Goal: Task Accomplishment & Management: Complete application form

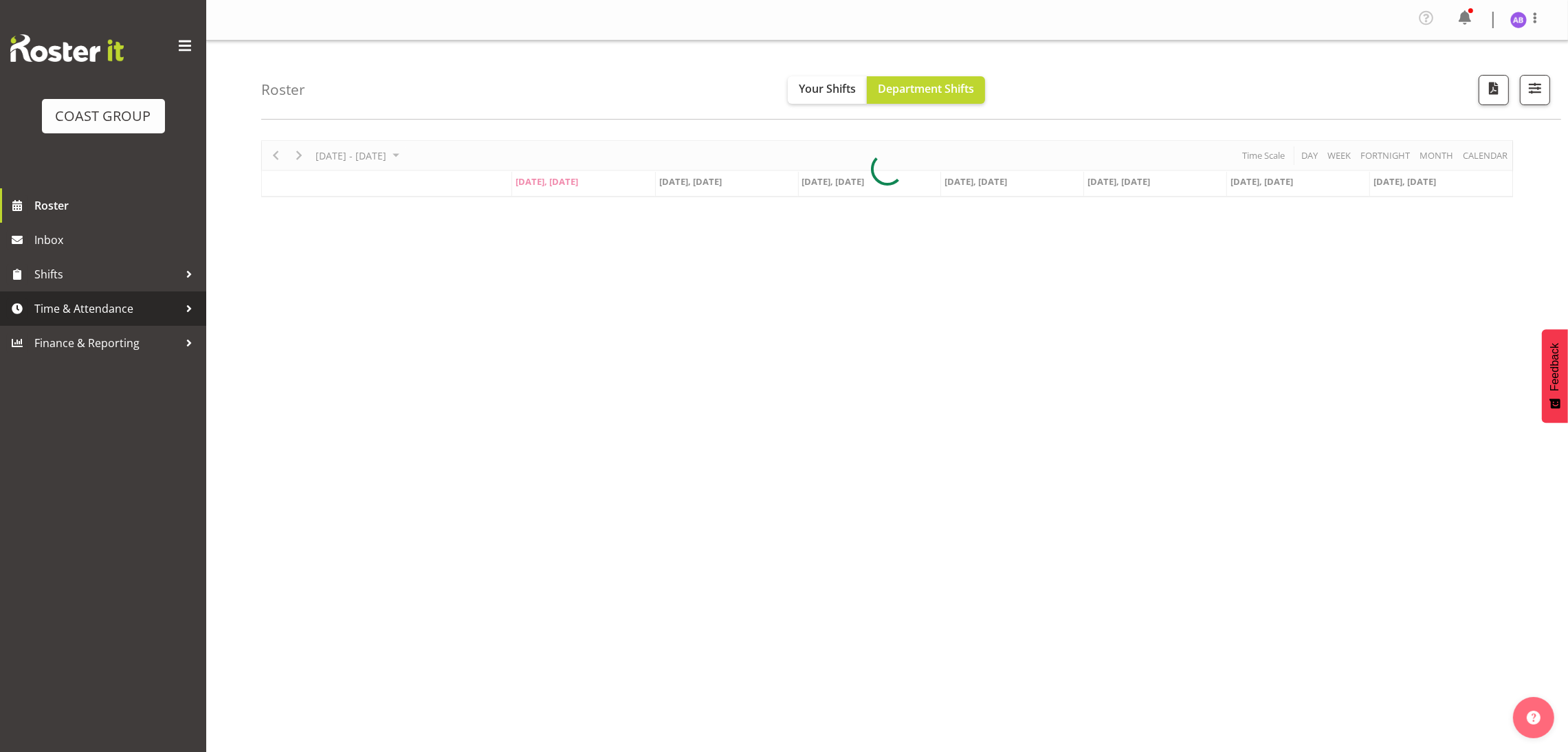
click at [168, 310] on span "Time & Attendance" at bounding box center [106, 308] width 145 height 20
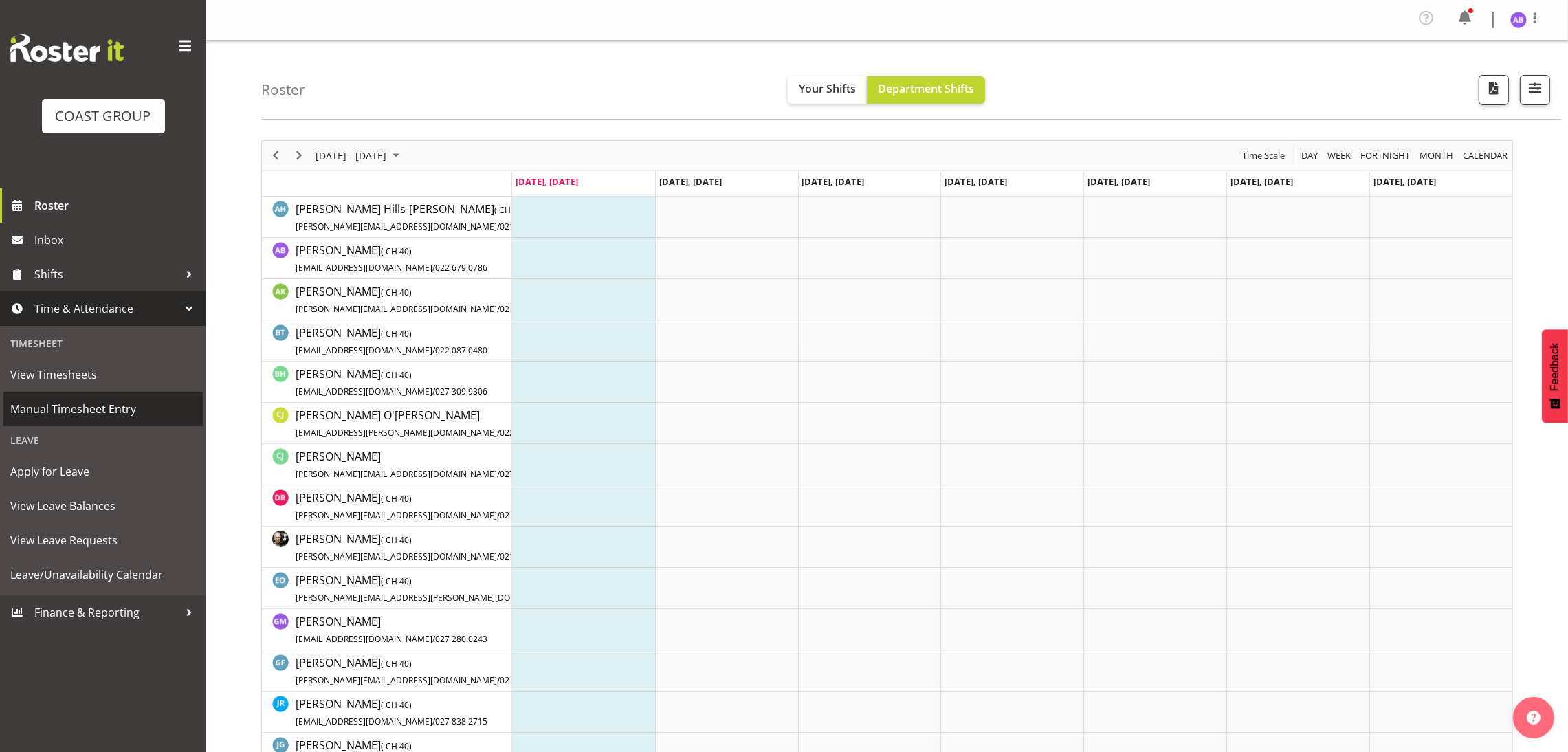
click at [83, 406] on span "Manual Timesheet Entry" at bounding box center [103, 409] width 185 height 20
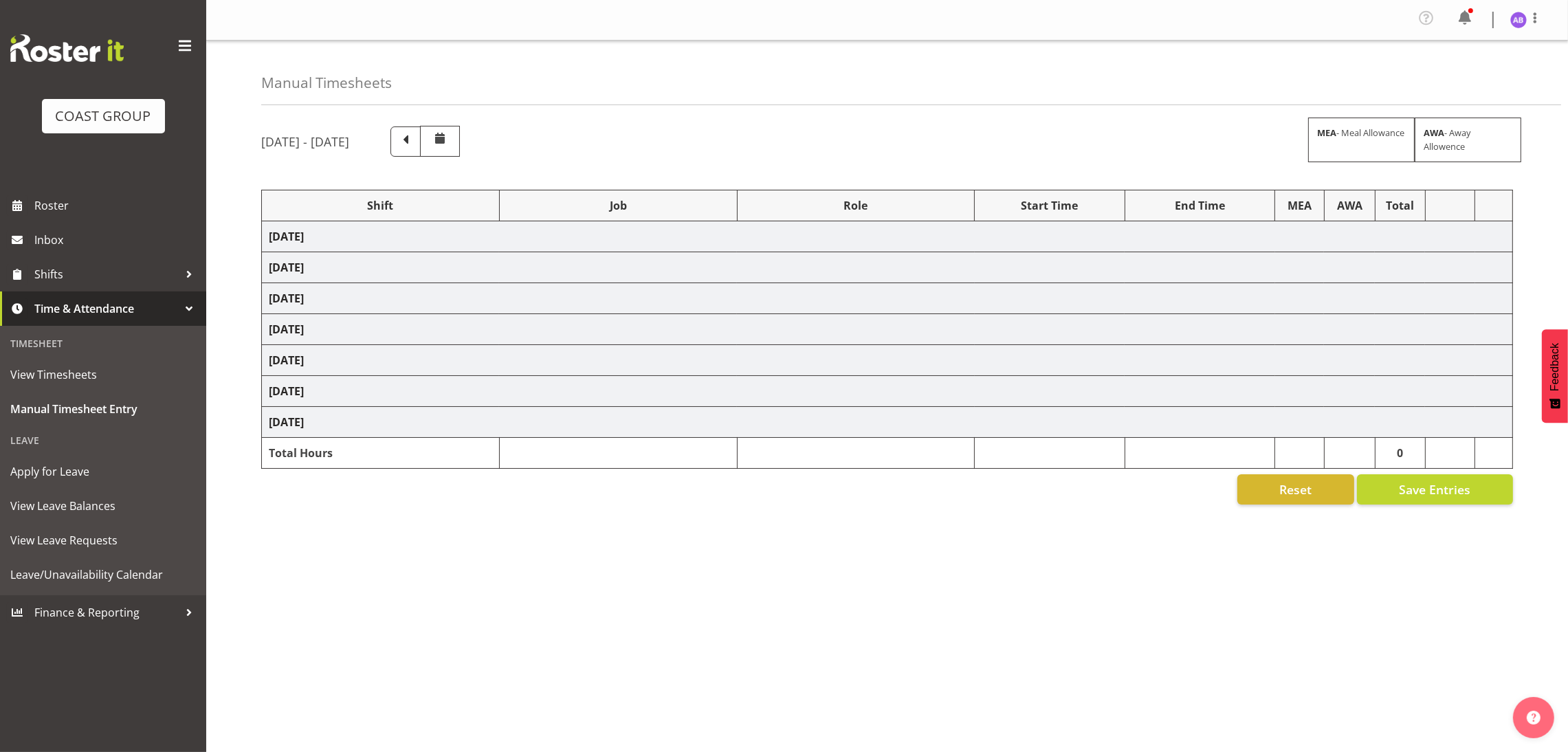
select select "624"
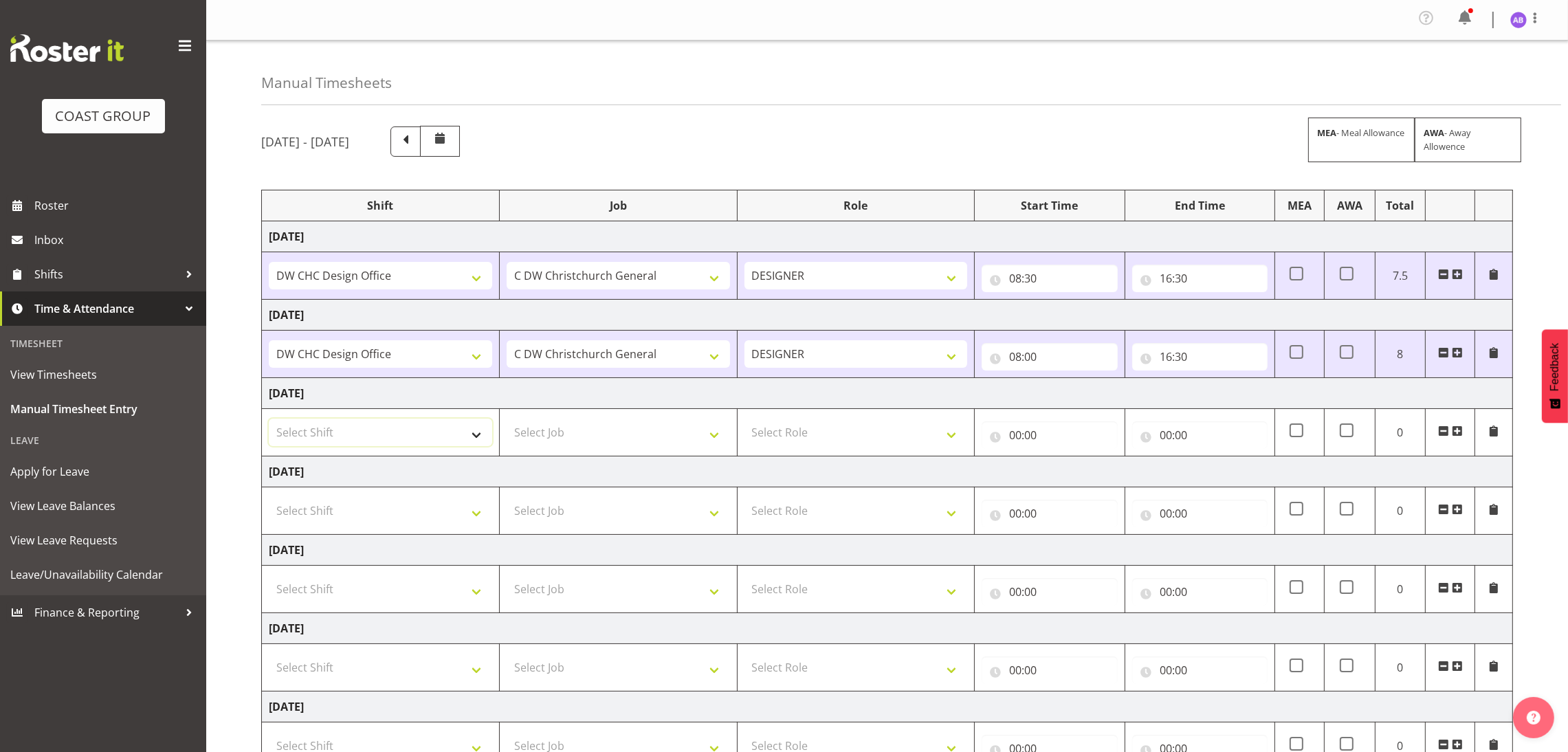
click at [445, 437] on select "Select Shift DW CHC Design Office DW CHC General Work Aug DW CHC General Work D…" at bounding box center [381, 432] width 223 height 27
select select "1512"
click at [269, 421] on select "Select Shift DW CHC Design Office DW CHC General Work Aug DW CHC General Work D…" at bounding box center [381, 432] width 223 height 27
click at [606, 445] on select "Select Job 1 Carlton Events 1 Carlton Hamilton 1 Carlton Wellington 1 EHS WAREH…" at bounding box center [618, 432] width 223 height 27
select select "624"
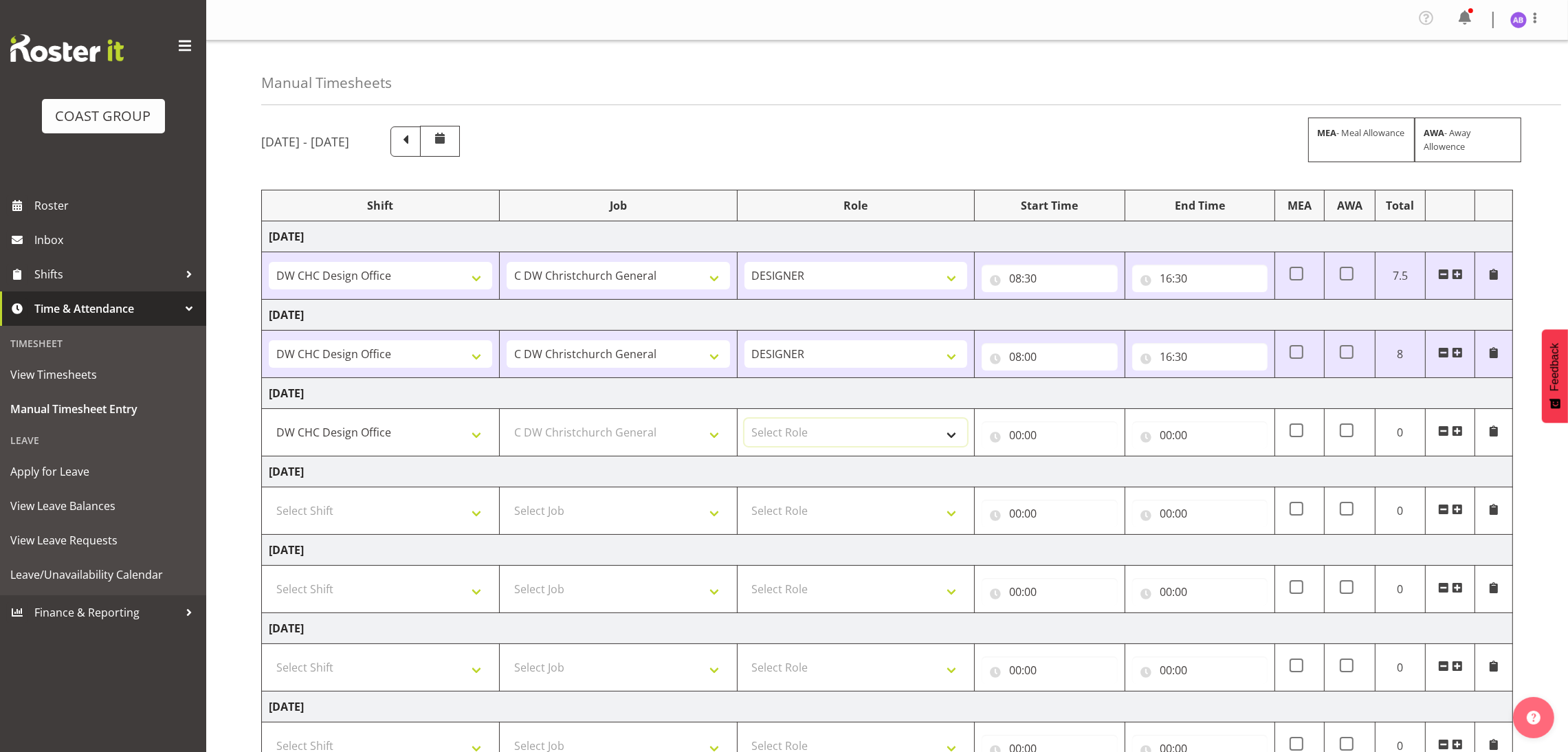
drag, startPoint x: 844, startPoint y: 434, endPoint x: 830, endPoint y: 441, distance: 15.7
click at [844, 434] on select "Select Role DESIGNER Designer" at bounding box center [856, 432] width 223 height 27
select select "215"
click at [745, 421] on select "Select Role DESIGNER Designer" at bounding box center [856, 432] width 223 height 27
click at [1045, 421] on div "00:00 00 01 02 03 04 05 06 07 08 09 10 11 12 13 14 15 16 17 18 19 20 21 22 23 :…" at bounding box center [1049, 432] width 135 height 33
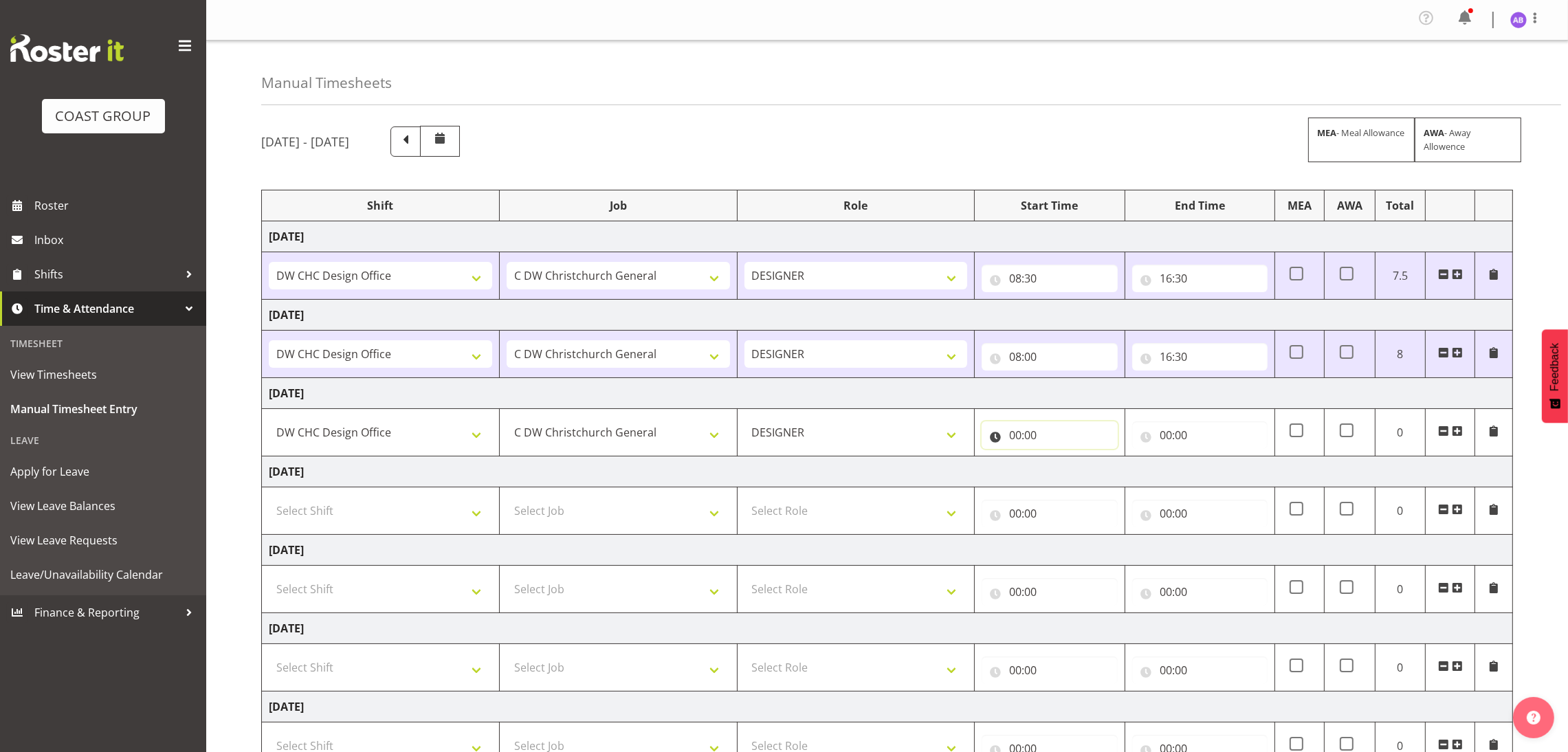
click at [1042, 433] on input "00:00" at bounding box center [1049, 435] width 135 height 27
click at [1060, 470] on select "00 01 02 03 04 05 06 07 08 09 10 11 12 13 14 15 16 17 18 19 20 21 22 23" at bounding box center [1076, 471] width 31 height 27
select select "8"
click at [1060, 460] on select "00 01 02 03 04 05 06 07 08 09 10 11 12 13 14 15 16 17 18 19 20 21 22 23" at bounding box center [1076, 471] width 31 height 27
type input "08:00"
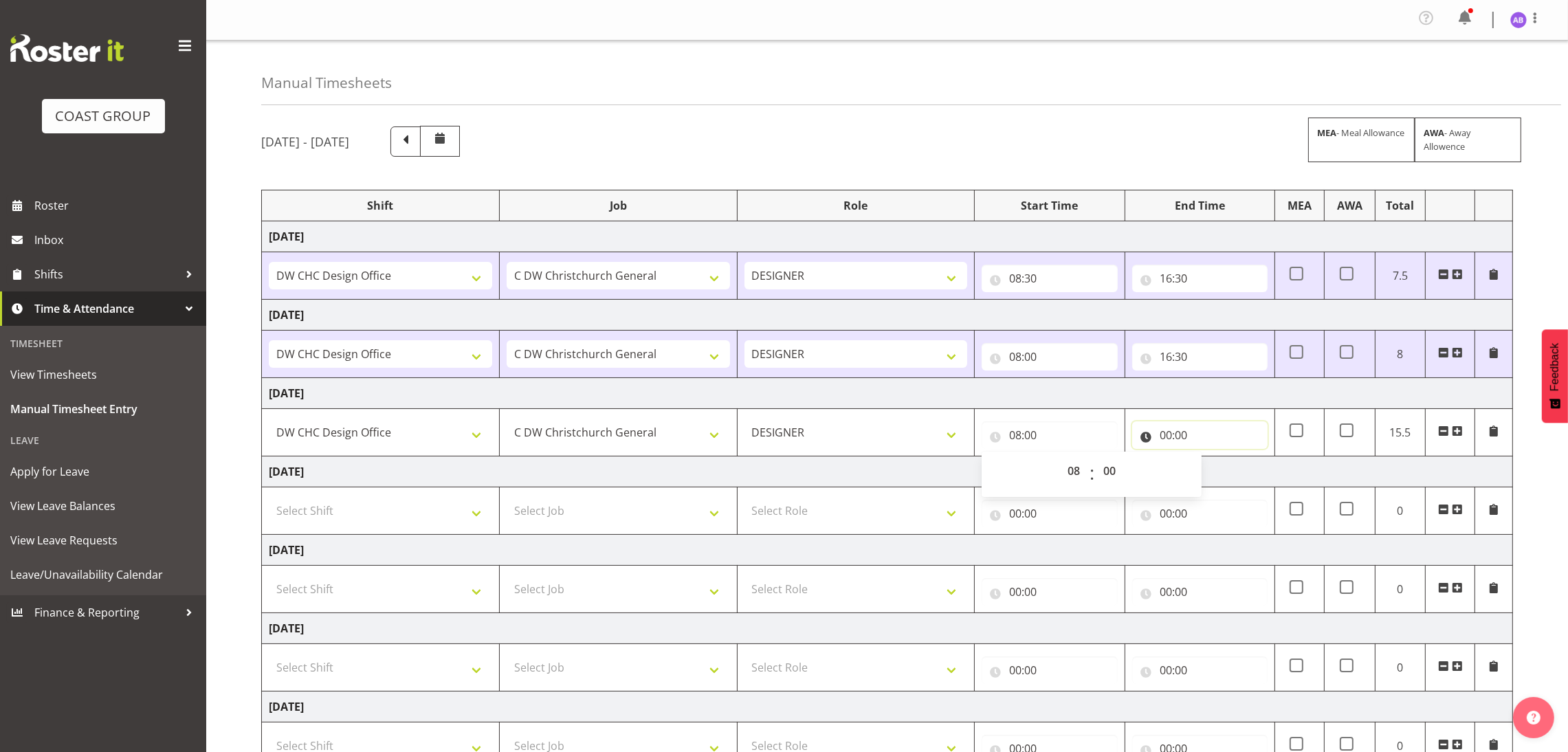
click at [1261, 435] on input "00:00" at bounding box center [1199, 435] width 135 height 27
click at [1215, 474] on select "00 01 02 03 04 05 06 07 08 09 10 11 12 13 14 15 16 17 18 19 20 21 22 23" at bounding box center [1226, 471] width 31 height 27
select select "16"
click at [1211, 460] on select "00 01 02 03 04 05 06 07 08 09 10 11 12 13 14 15 16 17 18 19 20 21 22 23" at bounding box center [1226, 471] width 31 height 27
type input "16:00"
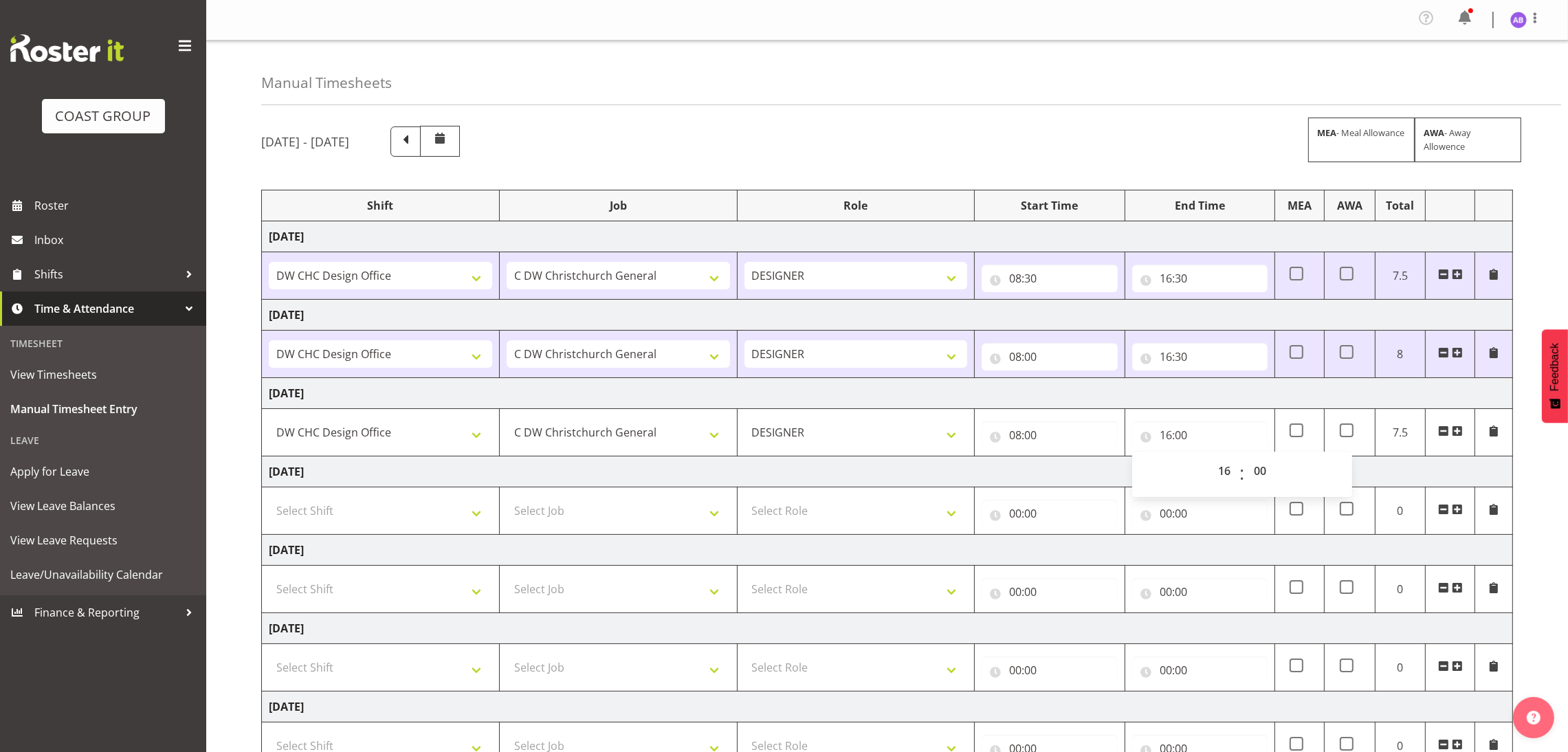
click at [1216, 415] on td "16:00 00 01 02 03 04 05 06 07 08 09 10 11 12 13 14 15 16 17 18 19 20 21 22 23 :…" at bounding box center [1199, 432] width 150 height 48
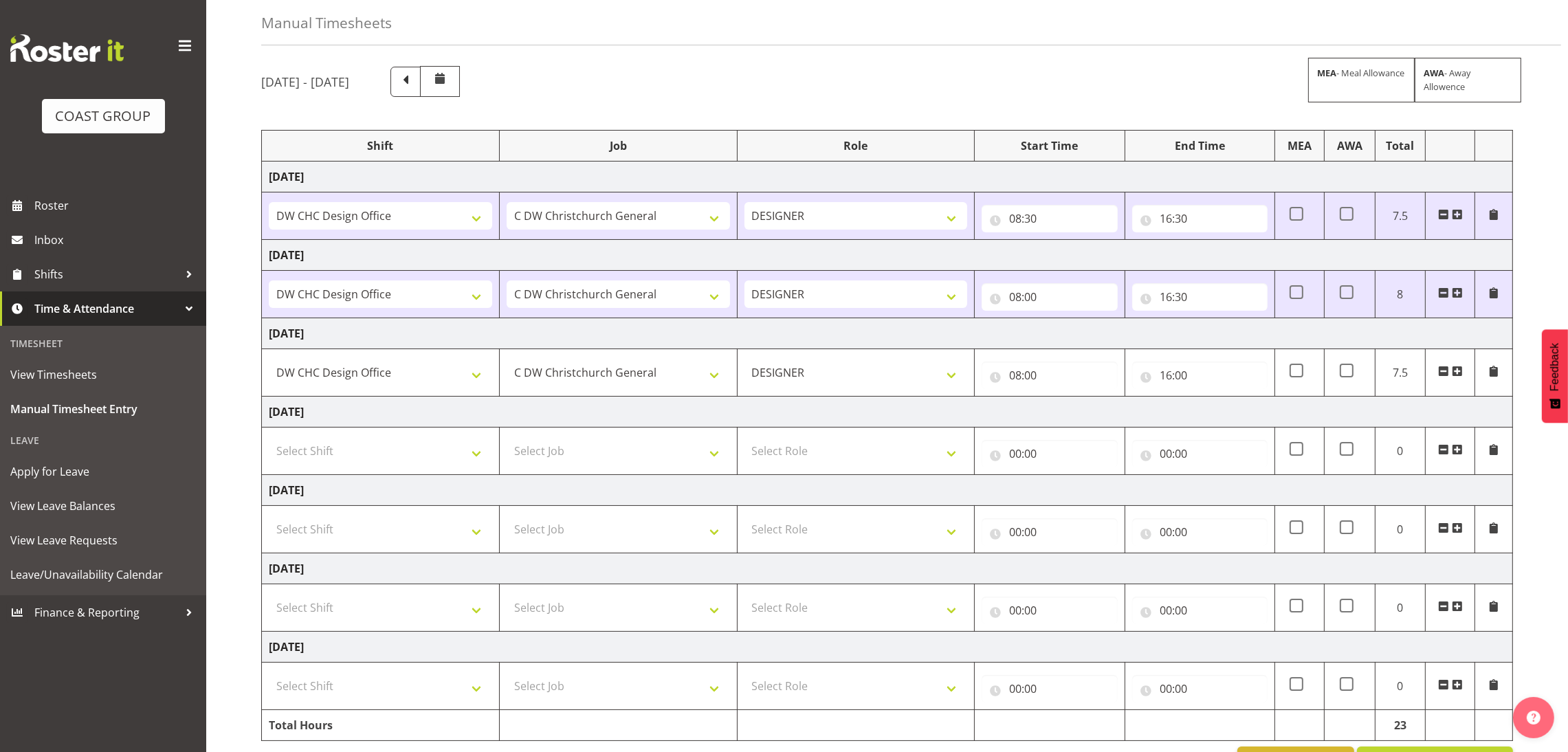
scroll to position [114, 0]
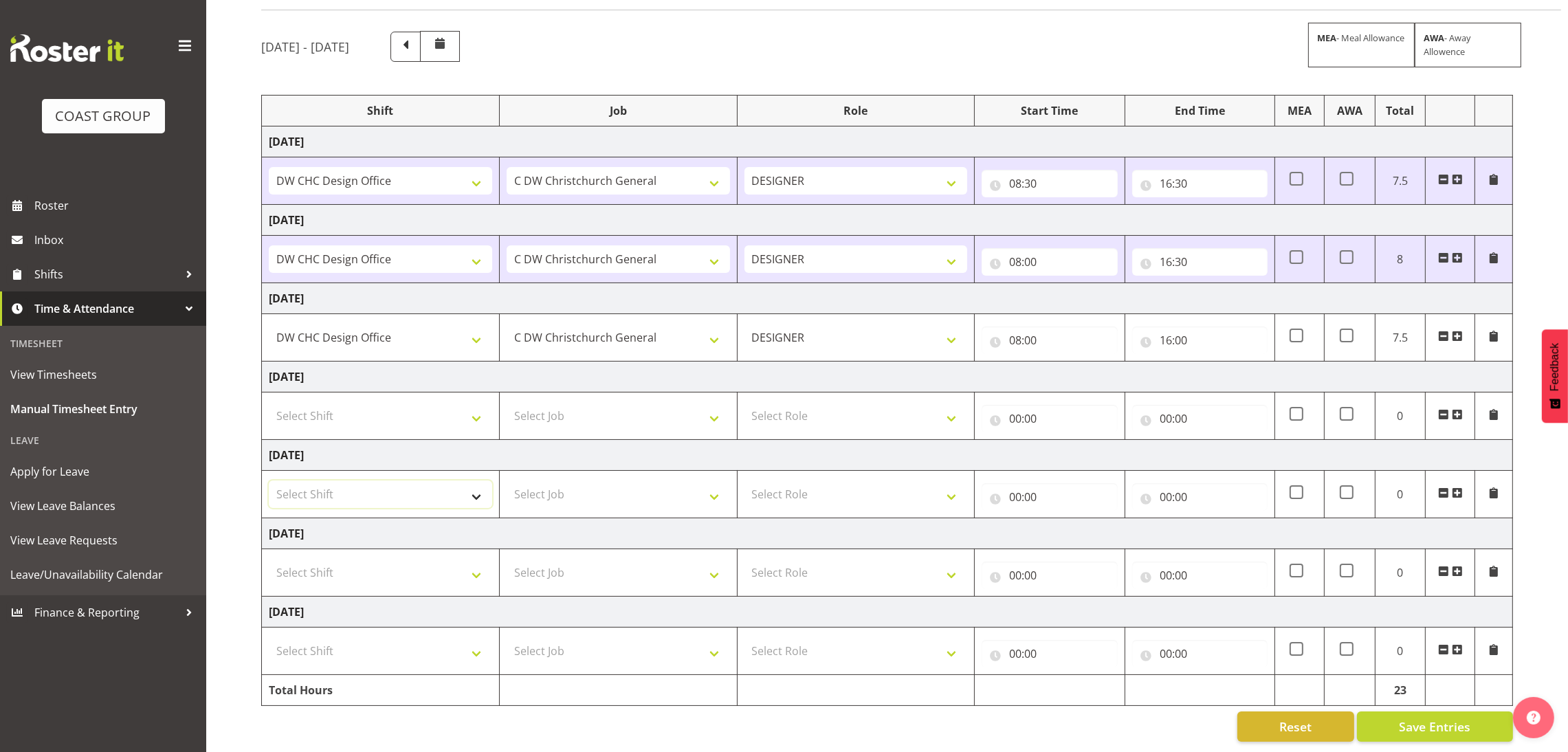
click at [460, 480] on select "Select Shift DW CHC Design Office DW CHC General Work Aug DW CHC General Work D…" at bounding box center [381, 494] width 223 height 27
click at [459, 480] on select "Select Shift DW CHC Design Office DW CHC General Work Aug DW CHC General Work D…" at bounding box center [381, 494] width 223 height 27
click at [426, 559] on select "Select Shift DW CHC Design Office DW CHC General Work Aug DW CHC General Work D…" at bounding box center [381, 572] width 223 height 27
select select "1512"
click at [269, 559] on select "Select Shift DW CHC Design Office DW CHC General Work Aug DW CHC General Work D…" at bounding box center [381, 572] width 223 height 27
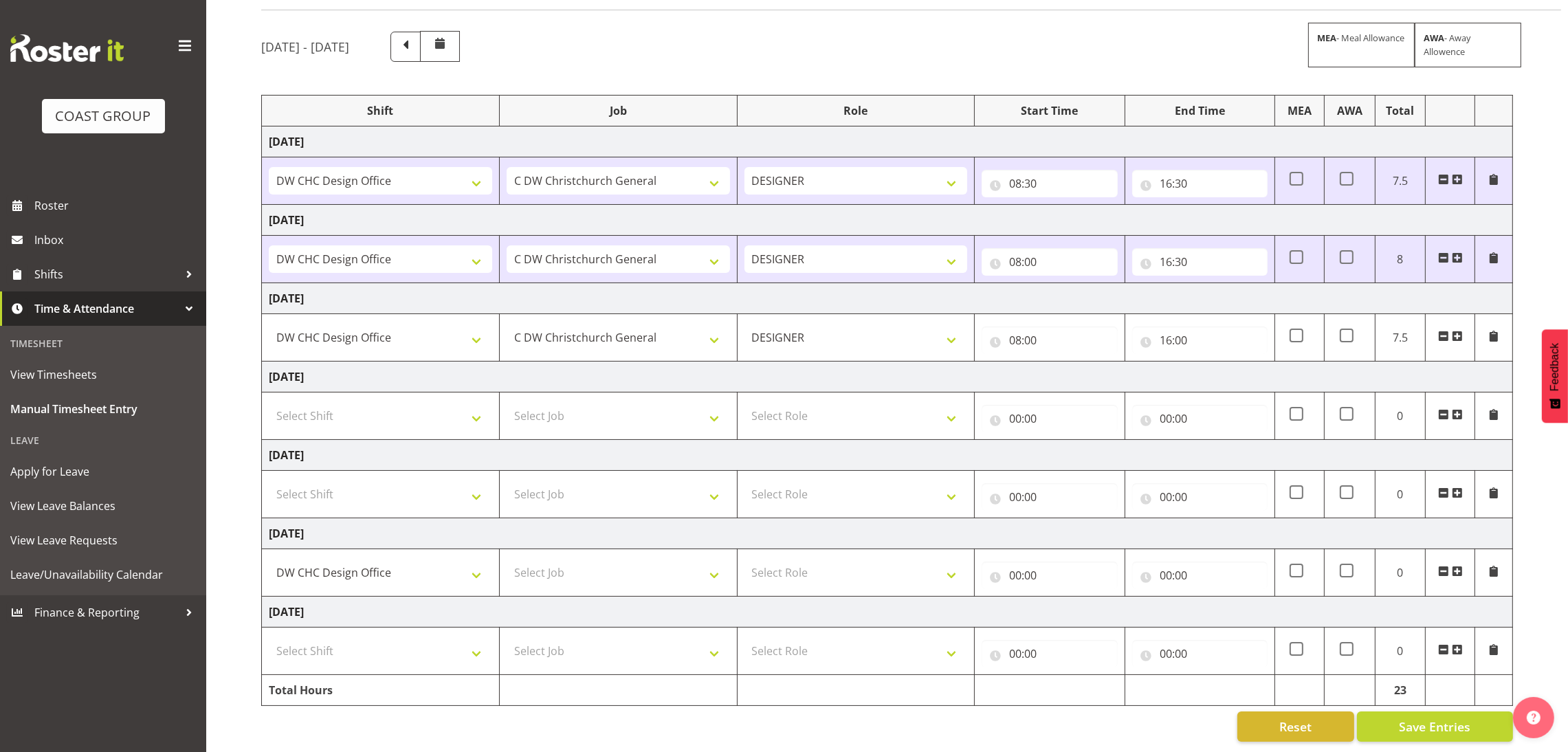
click at [605, 597] on td "Tuesday 9th September 2025" at bounding box center [887, 612] width 1251 height 31
click at [614, 559] on select "Select Job 1 Carlton Events 1 Carlton Hamilton 1 Carlton Wellington 1 EHS WAREH…" at bounding box center [618, 572] width 223 height 27
select select "624"
click at [845, 559] on select "Select Role DESIGNER Designer" at bounding box center [856, 572] width 223 height 27
select select "215"
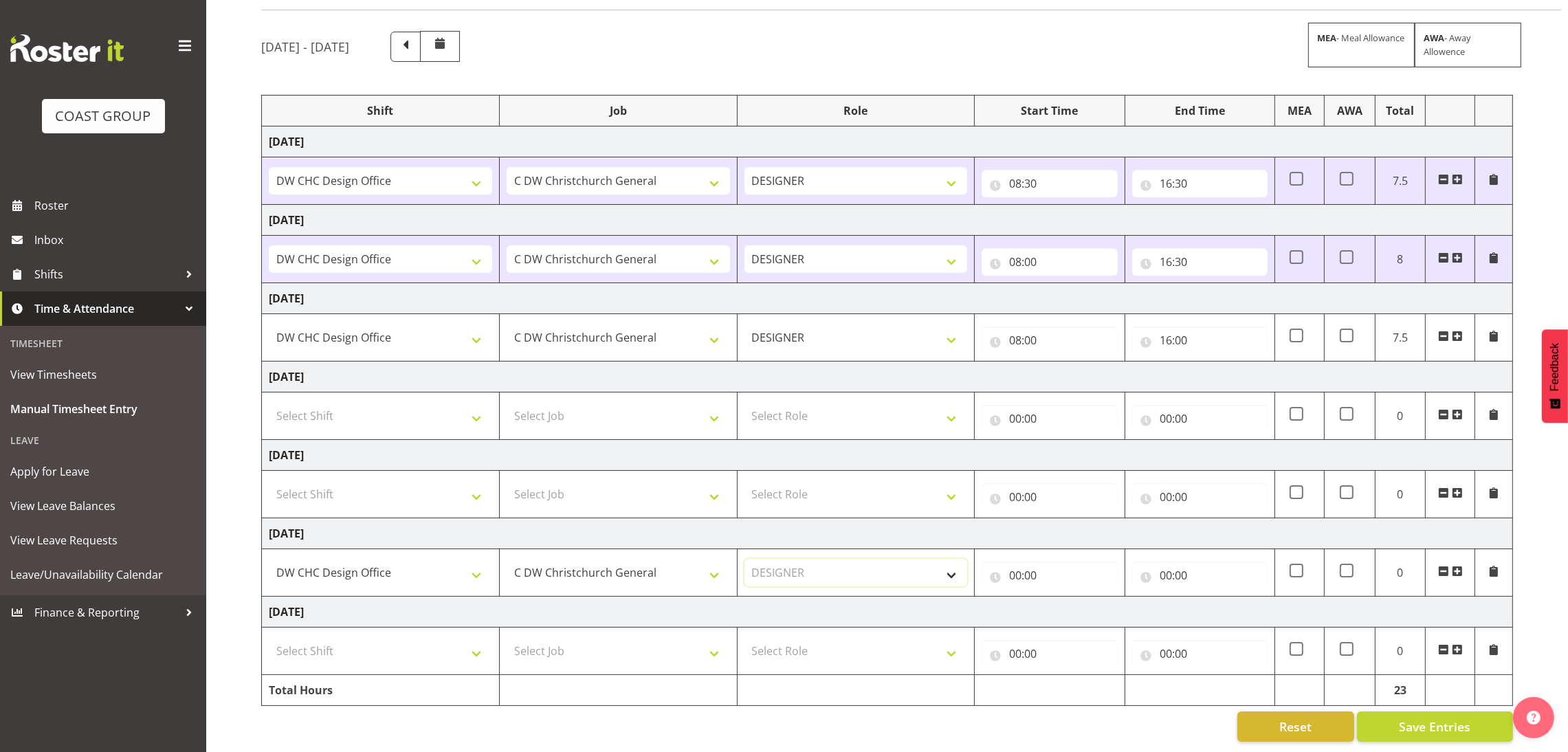
click at [745, 559] on select "Select Role DESIGNER Designer" at bounding box center [856, 572] width 223 height 27
click at [1016, 566] on input "00:00" at bounding box center [1049, 574] width 135 height 27
click at [1073, 597] on select "00 01 02 03 04 05 06 07 08 09 10 11 12 13 14 15 16 17 18 19 20 21 22 23" at bounding box center [1076, 610] width 31 height 27
select select "7"
click at [1060, 597] on select "00 01 02 03 04 05 06 07 08 09 10 11 12 13 14 15 16 17 18 19 20 21 22 23" at bounding box center [1076, 610] width 31 height 27
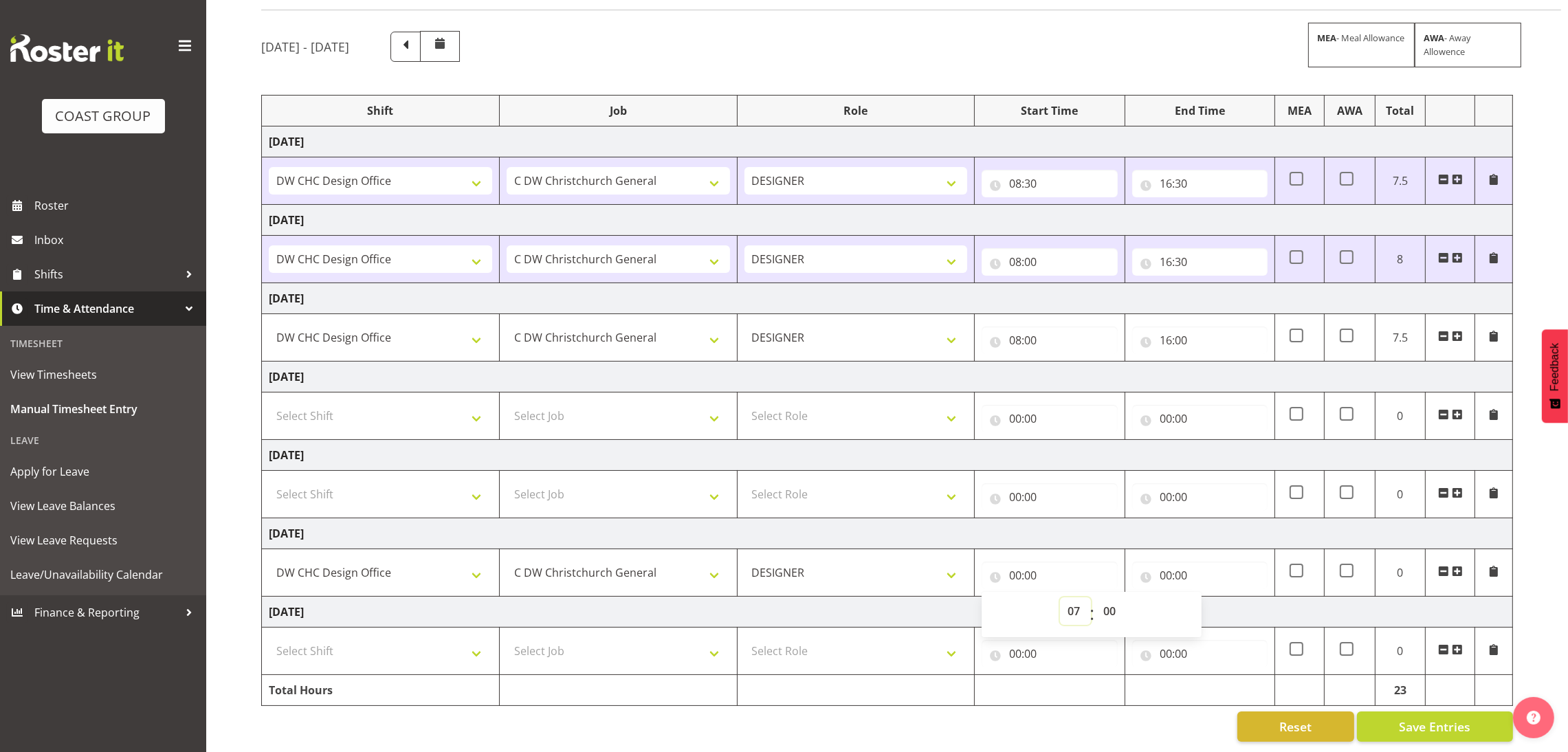
type input "07:00"
click at [1110, 597] on select "00 01 02 03 04 05 06 07 08 09 10 11 12 13 14 15 16 17 18 19 20 21 22 23 24 25 2…" at bounding box center [1112, 610] width 31 height 27
select select "30"
click at [1096, 597] on select "00 01 02 03 04 05 06 07 08 09 10 11 12 13 14 15 16 17 18 19 20 21 22 23 24 25 2…" at bounding box center [1112, 610] width 31 height 27
type input "07:30"
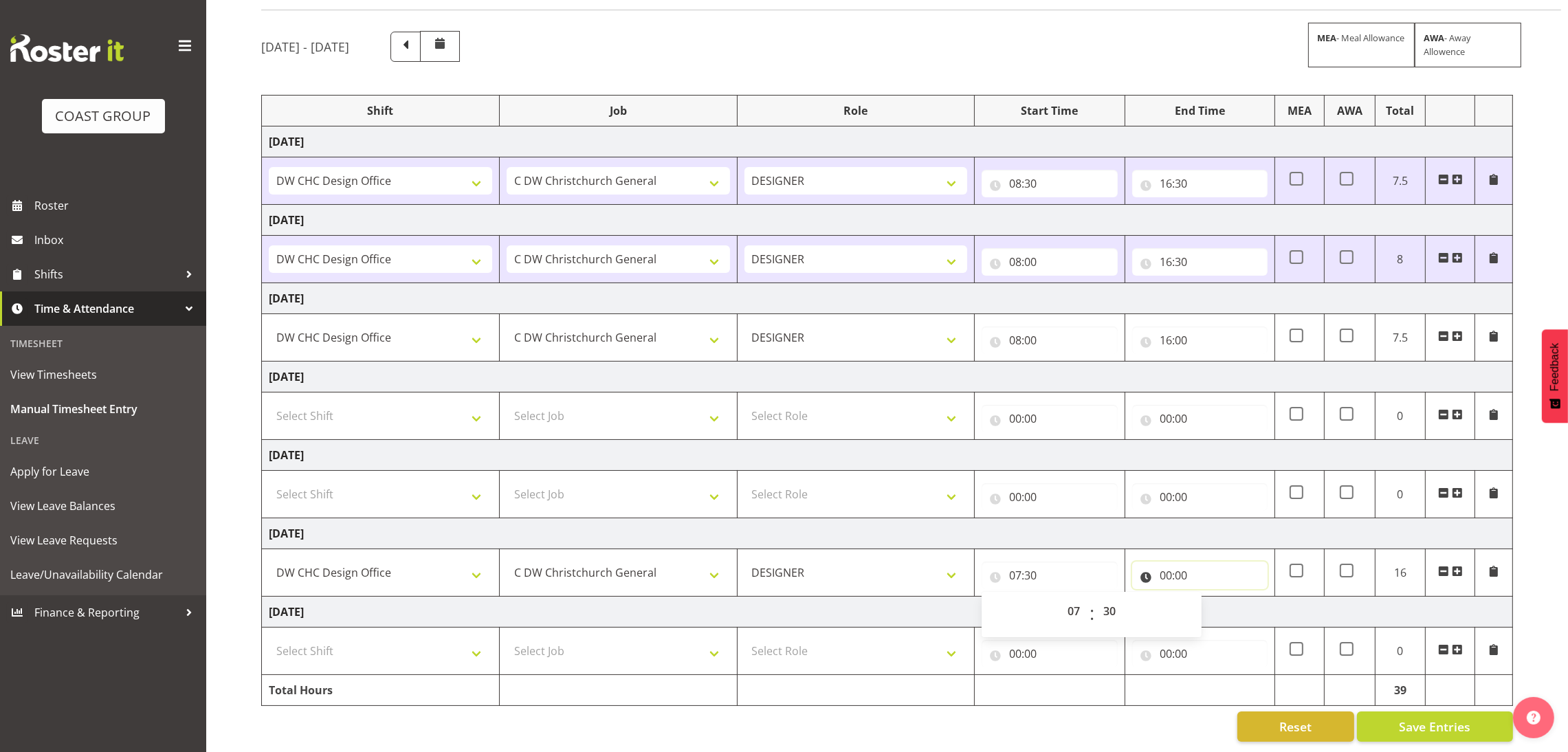
click at [1232, 561] on input "00:00" at bounding box center [1199, 574] width 135 height 27
click at [1227, 597] on select "00 01 02 03 04 05 06 07 08 09 10 11 12 13 14 15 16 17 18 19 20 21 22 23" at bounding box center [1226, 610] width 31 height 27
select select "17"
click at [1211, 597] on select "00 01 02 03 04 05 06 07 08 09 10 11 12 13 14 15 16 17 18 19 20 21 22 23" at bounding box center [1226, 610] width 31 height 27
type input "17:00"
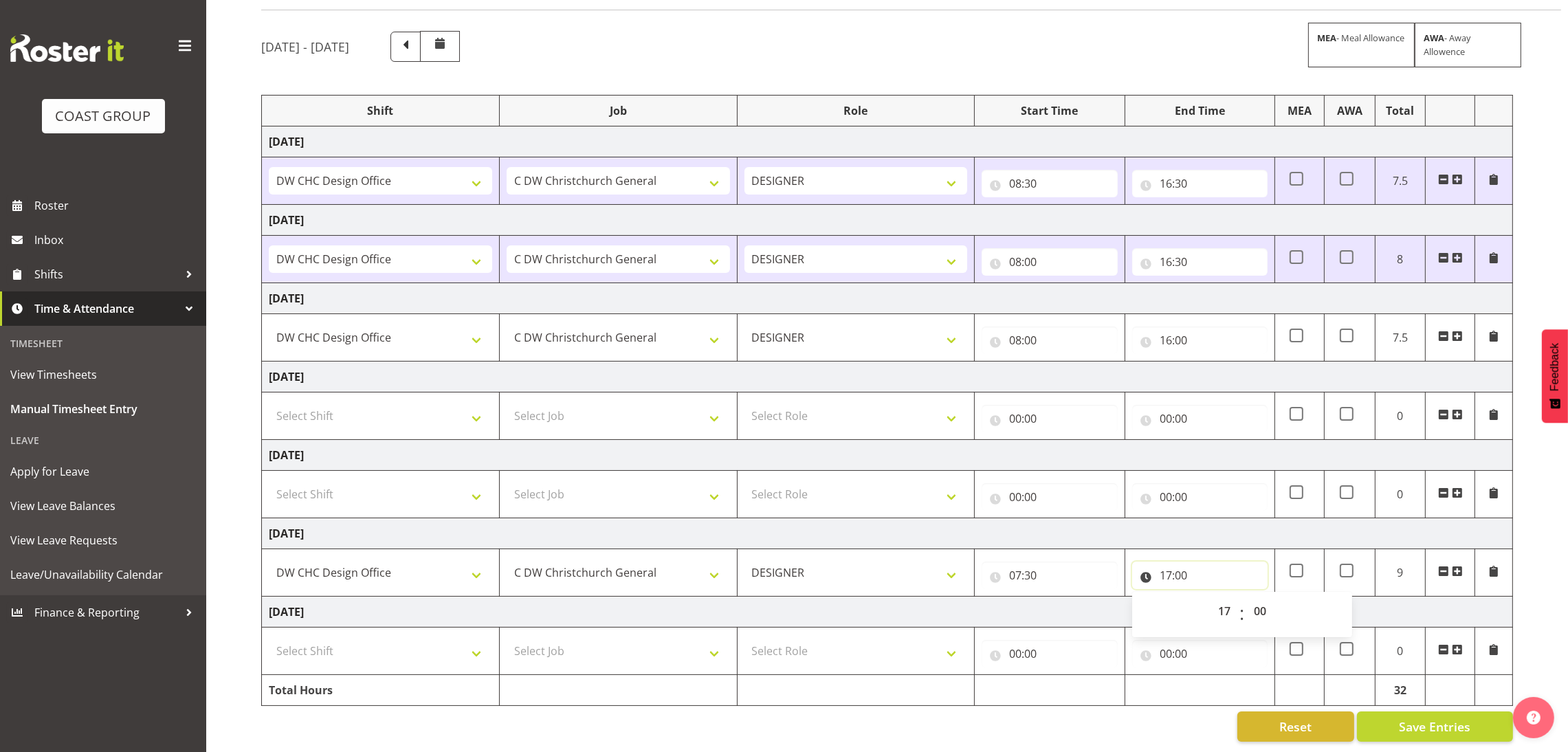
click at [1200, 561] on input "17:00" at bounding box center [1199, 574] width 135 height 27
click at [1429, 717] on span "Save Entries" at bounding box center [1435, 726] width 72 height 17
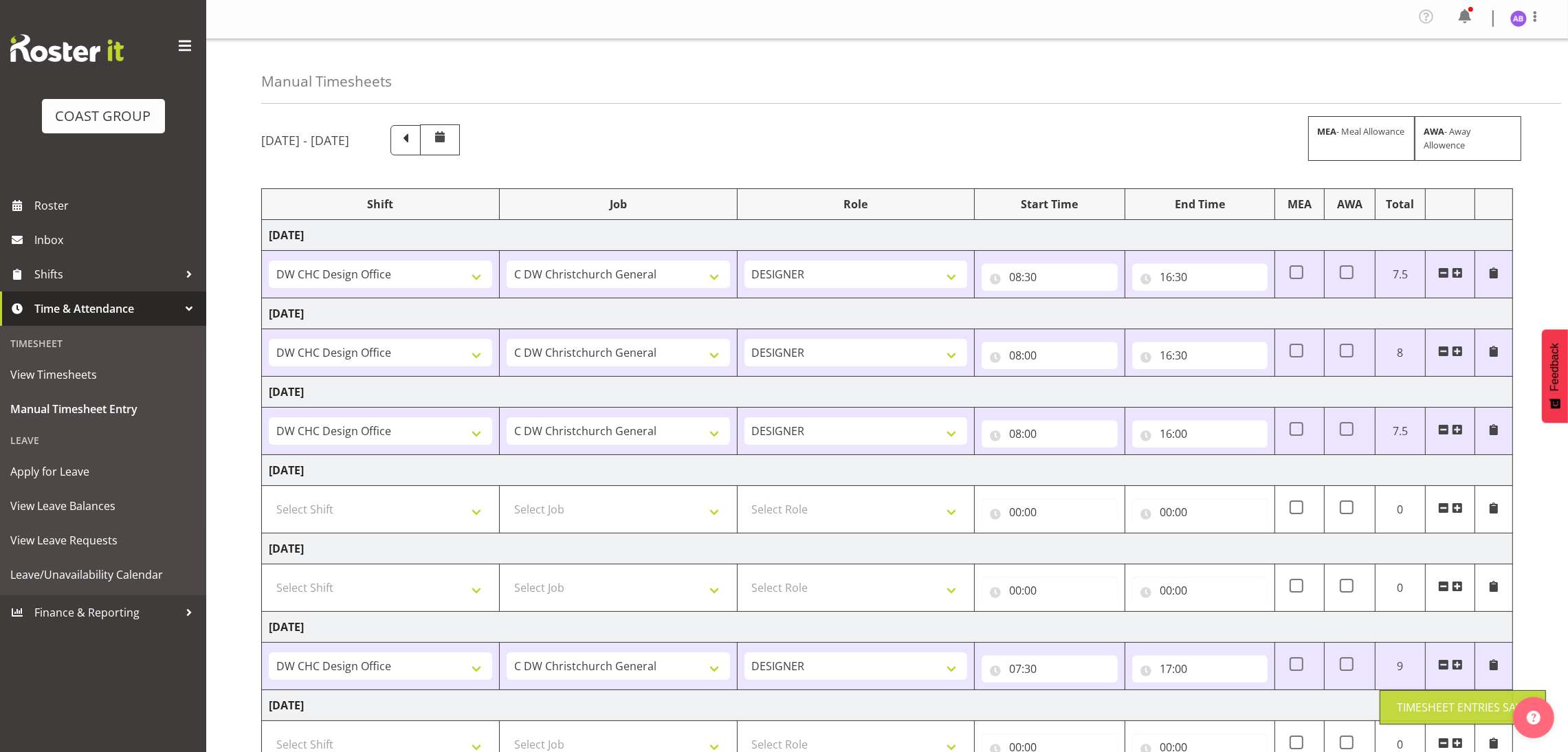
scroll to position [0, 0]
click at [1524, 17] on img at bounding box center [1518, 19] width 17 height 16
click at [1469, 78] on link "Log Out" at bounding box center [1478, 75] width 132 height 24
